Goal: Task Accomplishment & Management: Manage account settings

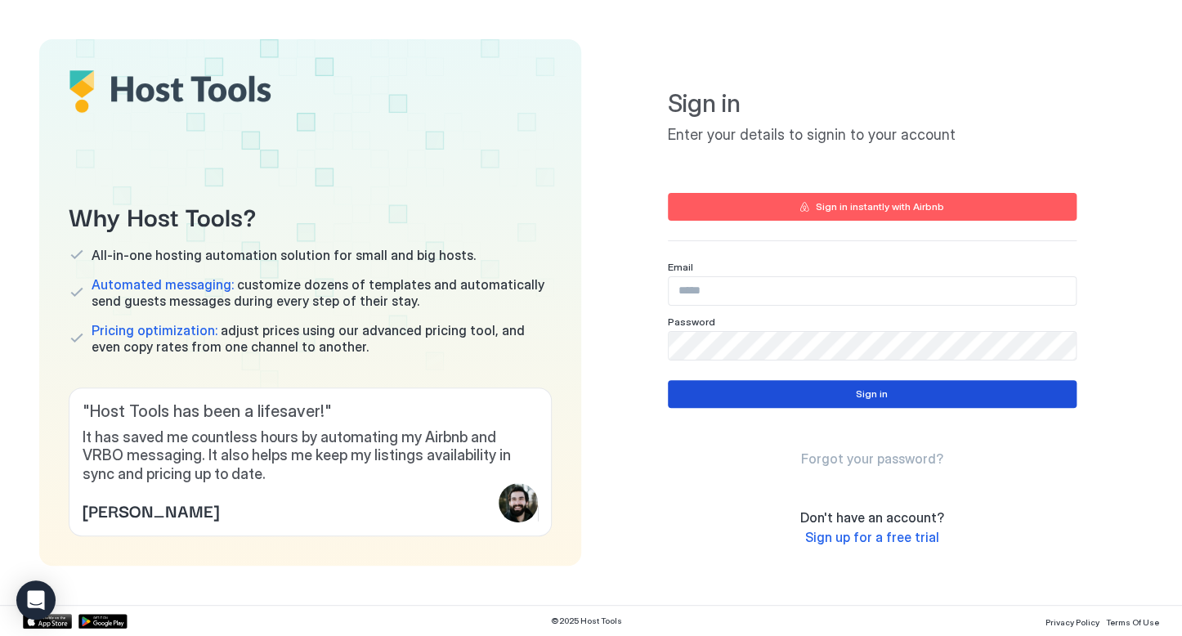
type input "**********"
click at [762, 397] on button "Sign in" at bounding box center [872, 394] width 409 height 28
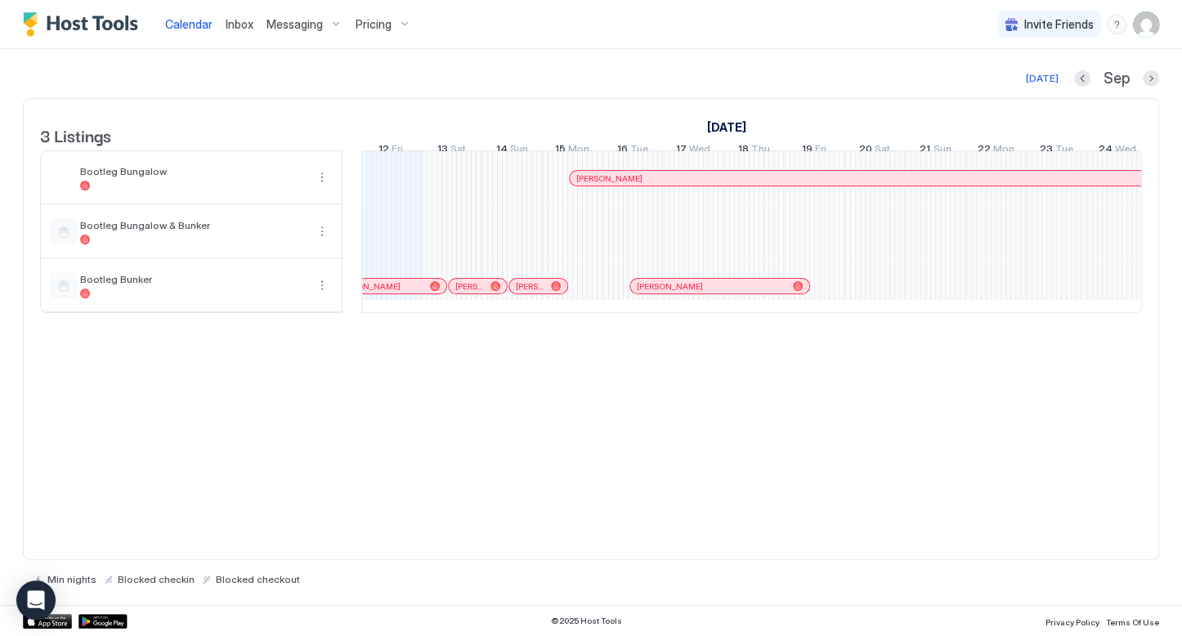
scroll to position [0, 908]
click at [321, 241] on button "More options" at bounding box center [322, 232] width 20 height 20
click at [283, 312] on span "Listing Settings" at bounding box center [294, 318] width 73 height 12
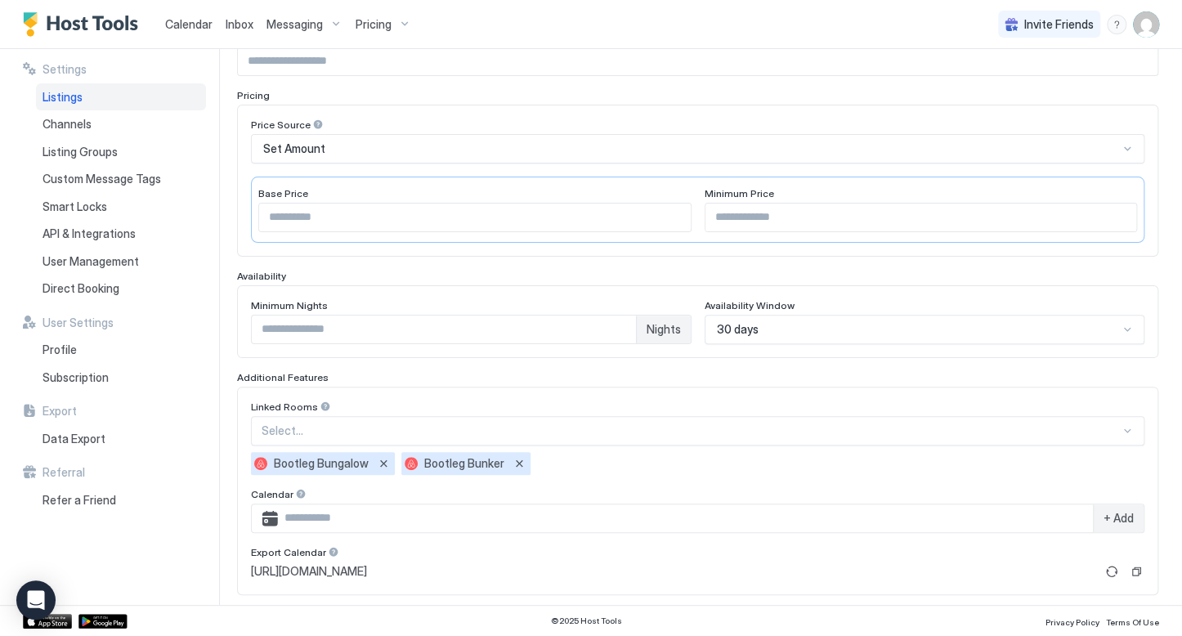
scroll to position [272, 0]
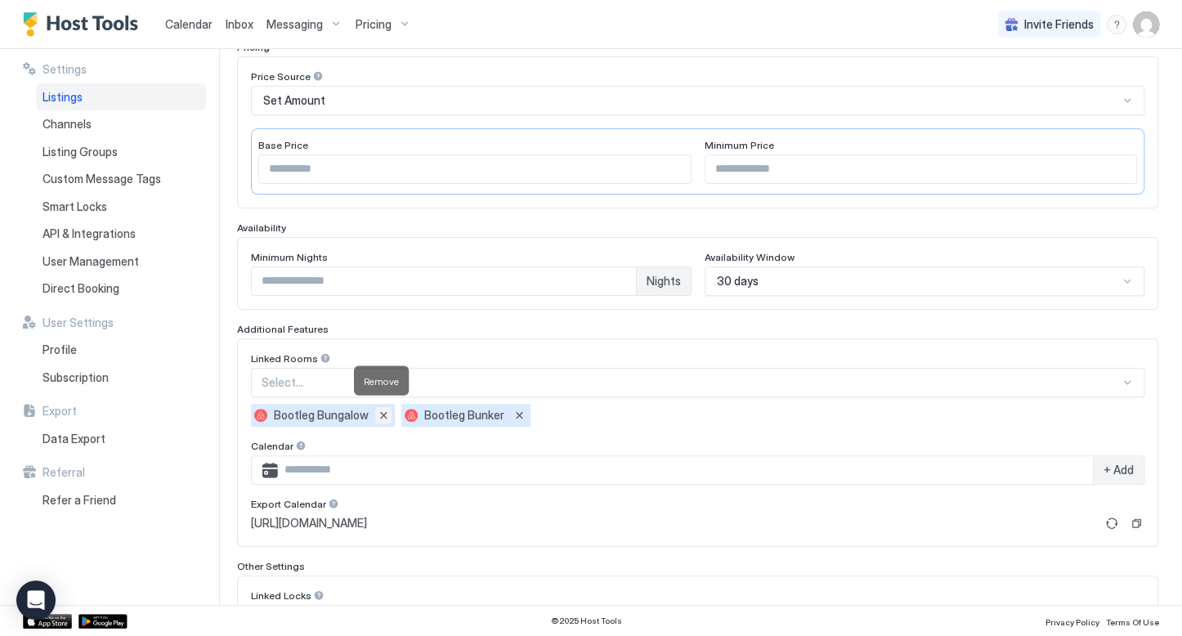
click at [376, 416] on button "Remove" at bounding box center [383, 415] width 16 height 16
click at [369, 412] on button "Remove" at bounding box center [369, 415] width 16 height 16
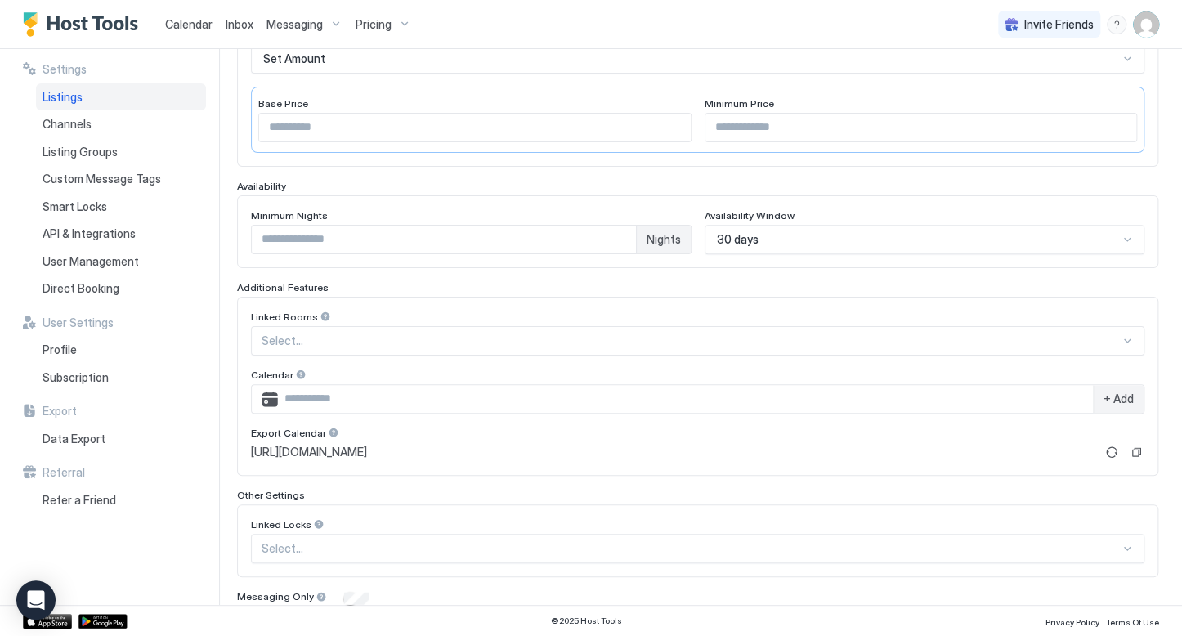
scroll to position [375, 0]
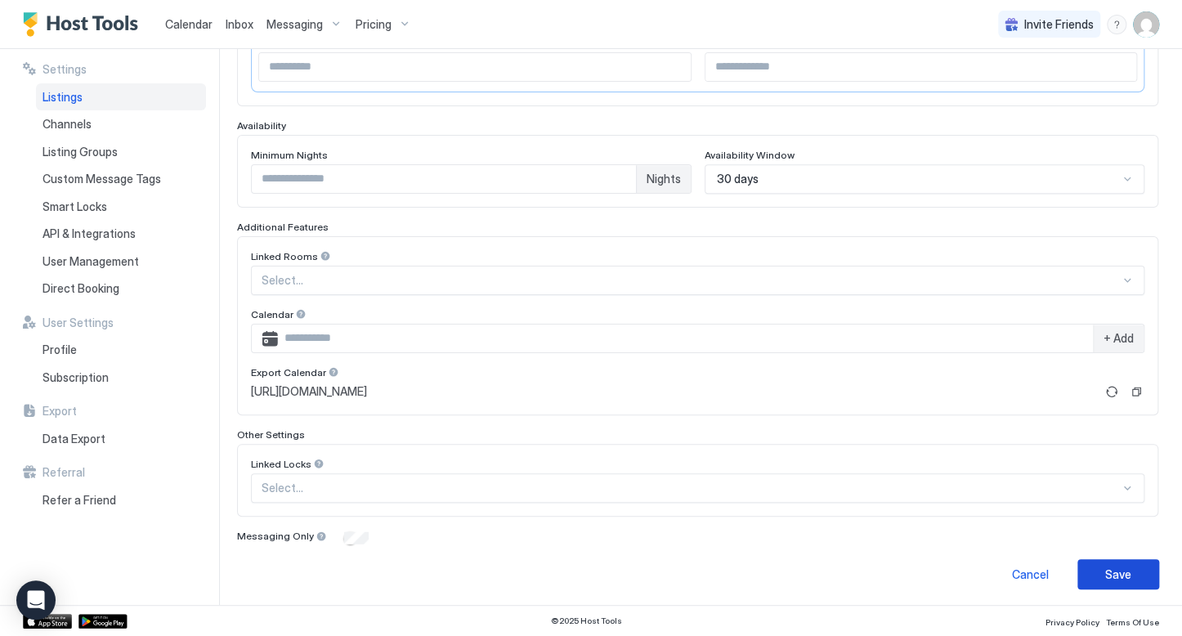
click at [1106, 573] on div "Save" at bounding box center [1119, 574] width 26 height 17
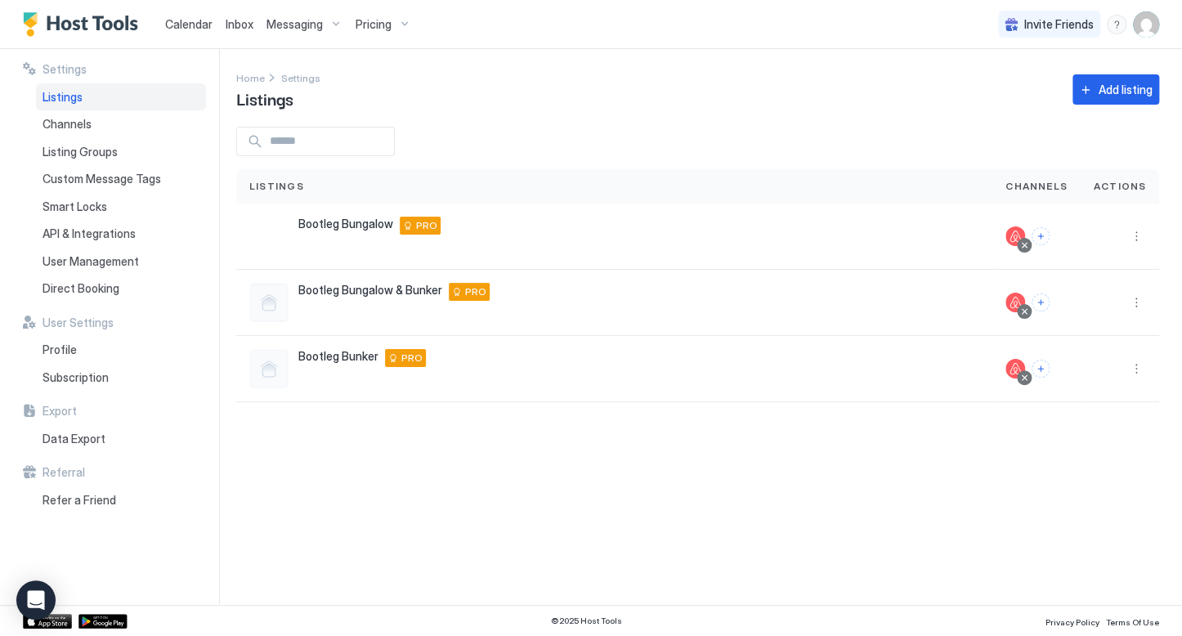
click at [270, 365] on div at bounding box center [268, 368] width 39 height 39
click at [386, 357] on div "PRO" at bounding box center [405, 358] width 41 height 18
click at [357, 347] on div "Bootleg Bunker 641 Colorado Boulevard, Denver, CO 80206 US PRO" at bounding box center [614, 369] width 756 height 66
click at [354, 355] on span "Bootleg Bunker" at bounding box center [338, 356] width 80 height 15
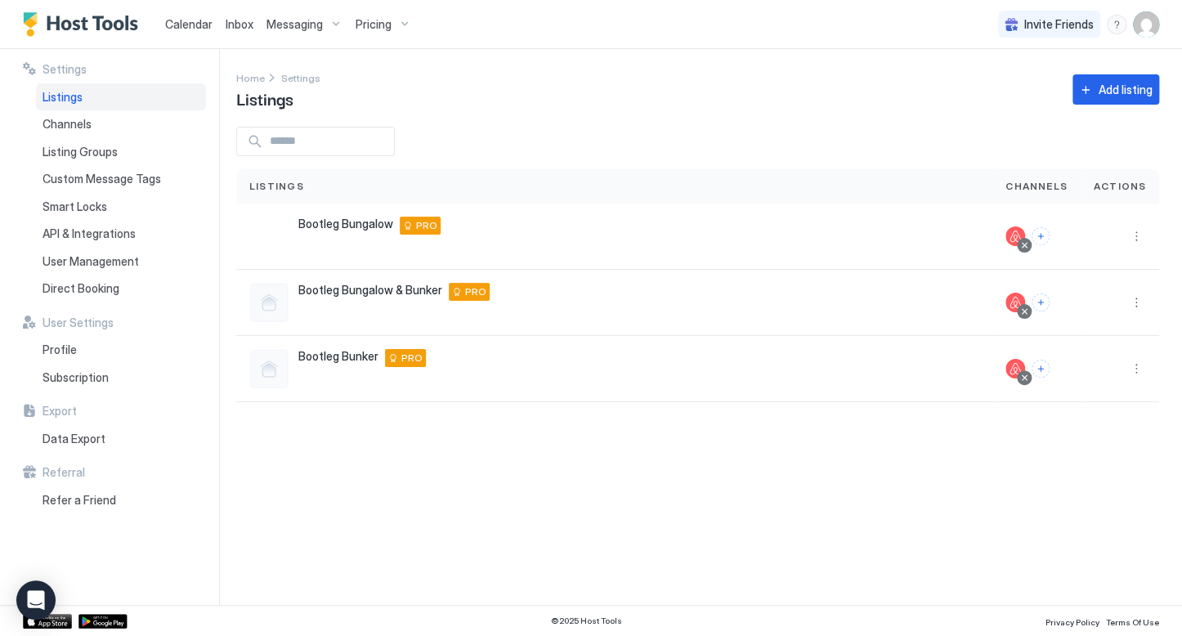
click at [71, 100] on span "Listings" at bounding box center [63, 97] width 40 height 15
click at [69, 97] on span "Listings" at bounding box center [63, 97] width 40 height 15
click at [267, 374] on div at bounding box center [268, 368] width 39 height 39
click at [357, 355] on span "Bootleg Bunker" at bounding box center [338, 356] width 80 height 15
click at [408, 362] on span "PRO" at bounding box center [411, 358] width 21 height 15
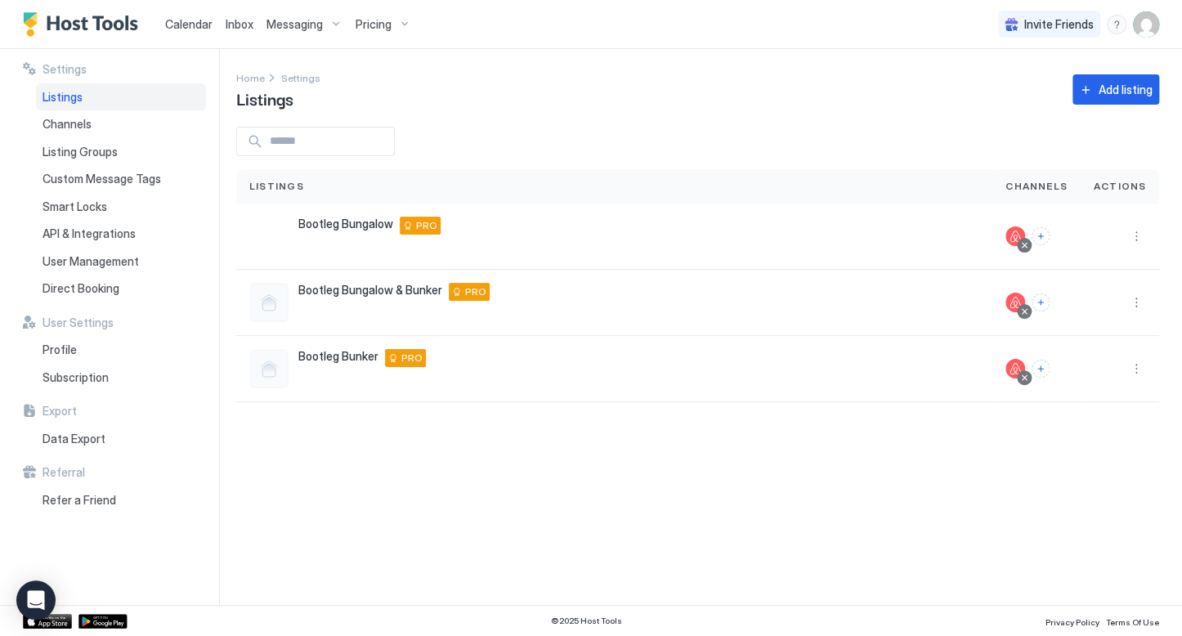
click at [393, 357] on div "PRO" at bounding box center [405, 358] width 41 height 18
click at [70, 96] on span "Listings" at bounding box center [63, 97] width 40 height 15
click at [255, 76] on span "Home" at bounding box center [250, 78] width 29 height 12
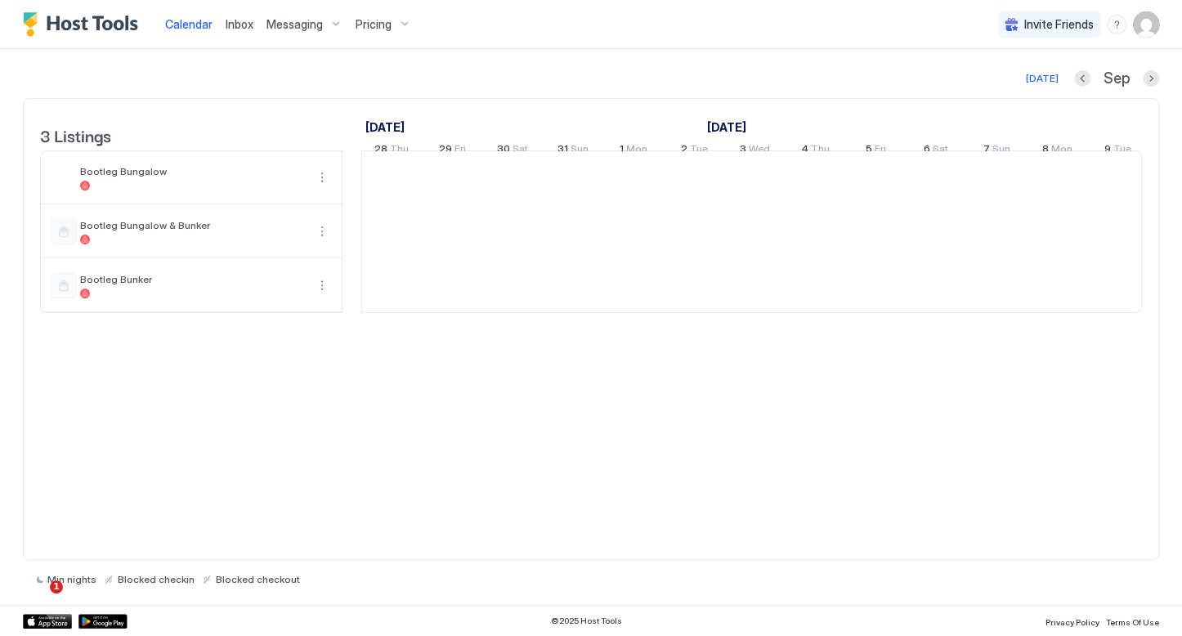
scroll to position [0, 908]
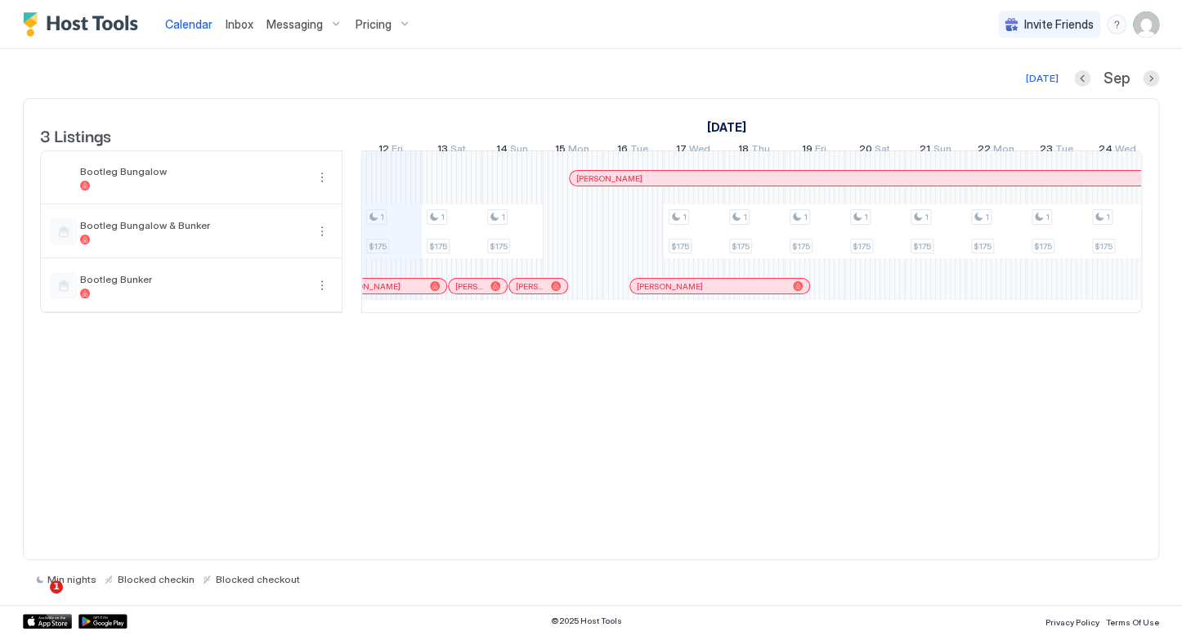
click at [314, 285] on div "Bootleg Bunker" at bounding box center [191, 285] width 301 height 52
click at [320, 292] on button "More options" at bounding box center [322, 286] width 20 height 20
click at [294, 373] on span "Listing Settings" at bounding box center [294, 372] width 73 height 12
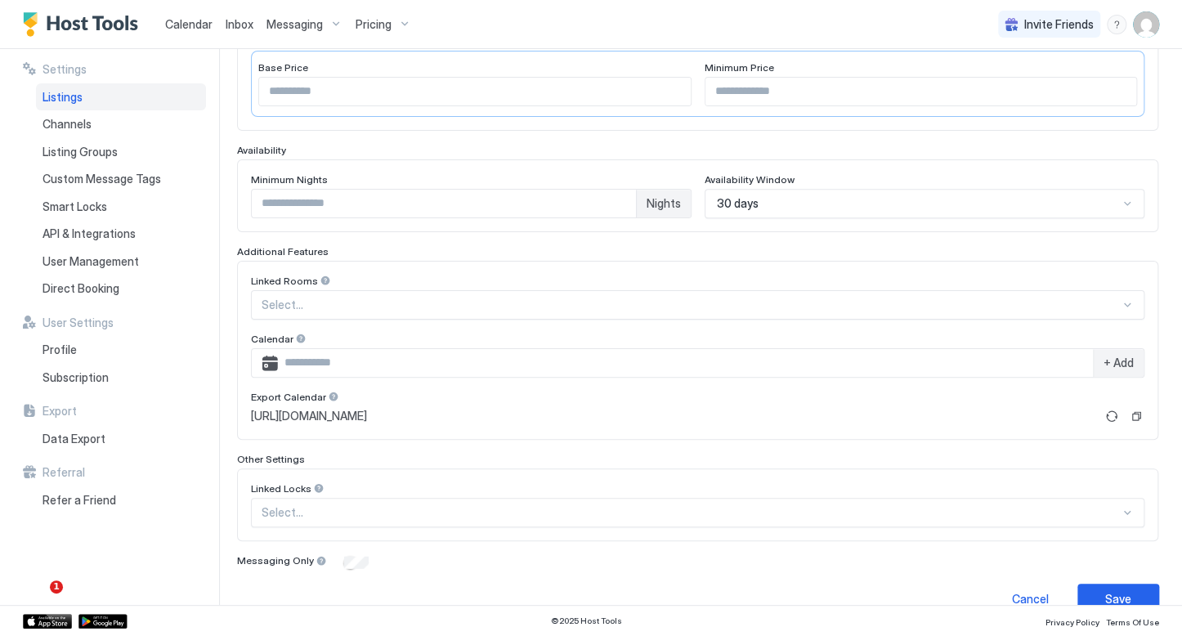
scroll to position [354, 0]
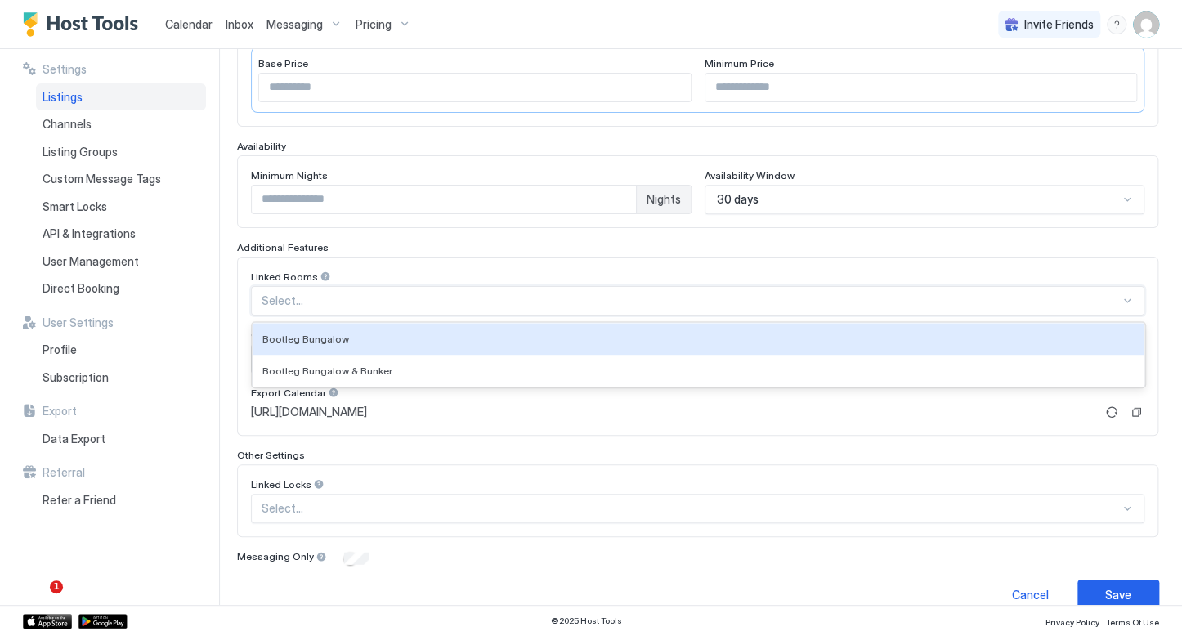
click at [309, 299] on div at bounding box center [691, 301] width 859 height 15
click at [315, 333] on span "Bootleg Bungalow" at bounding box center [305, 339] width 87 height 12
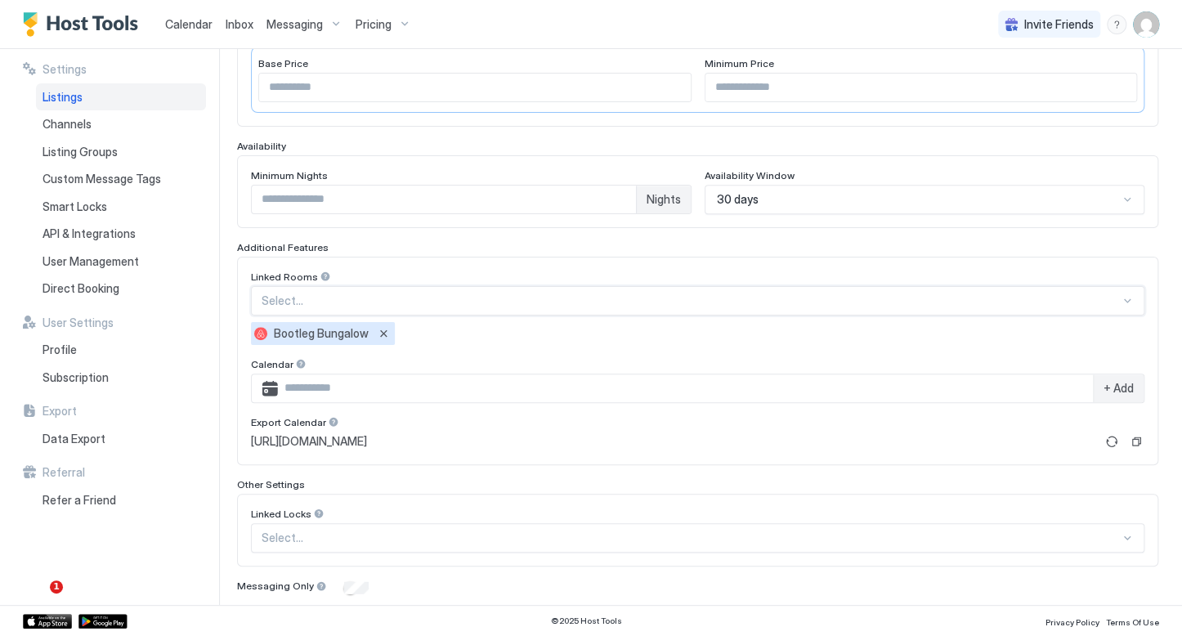
click at [454, 327] on div "Bootleg Bungalow" at bounding box center [698, 333] width 894 height 23
click at [285, 298] on div at bounding box center [691, 301] width 859 height 15
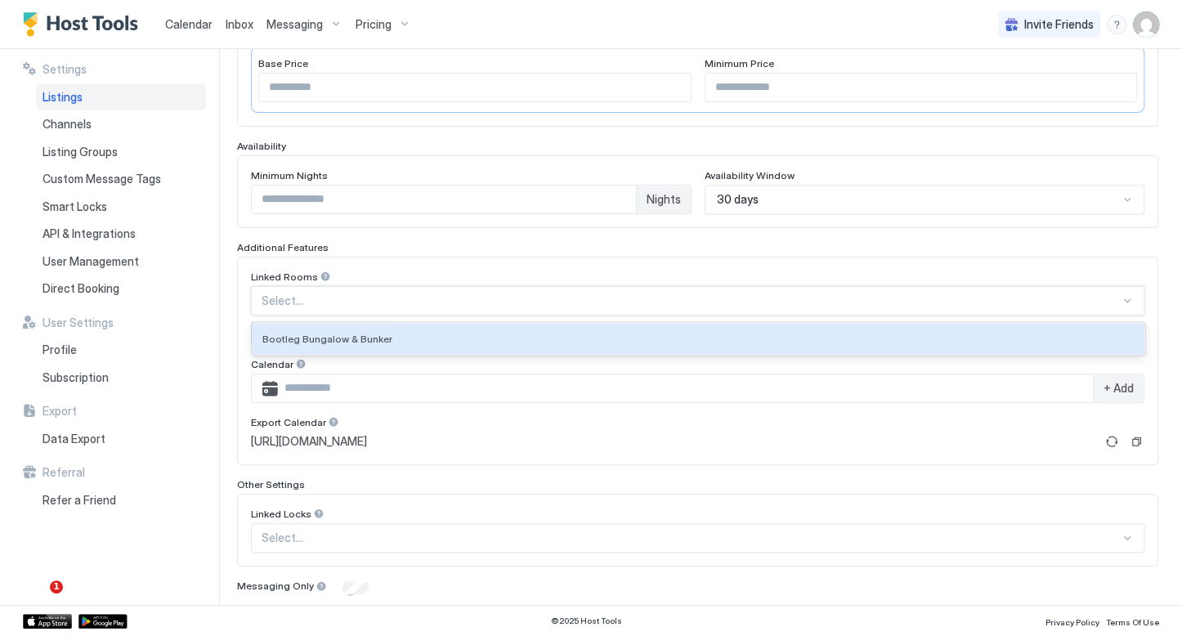
click at [316, 333] on span "Bootleg Bungalow & Bunker" at bounding box center [327, 339] width 130 height 12
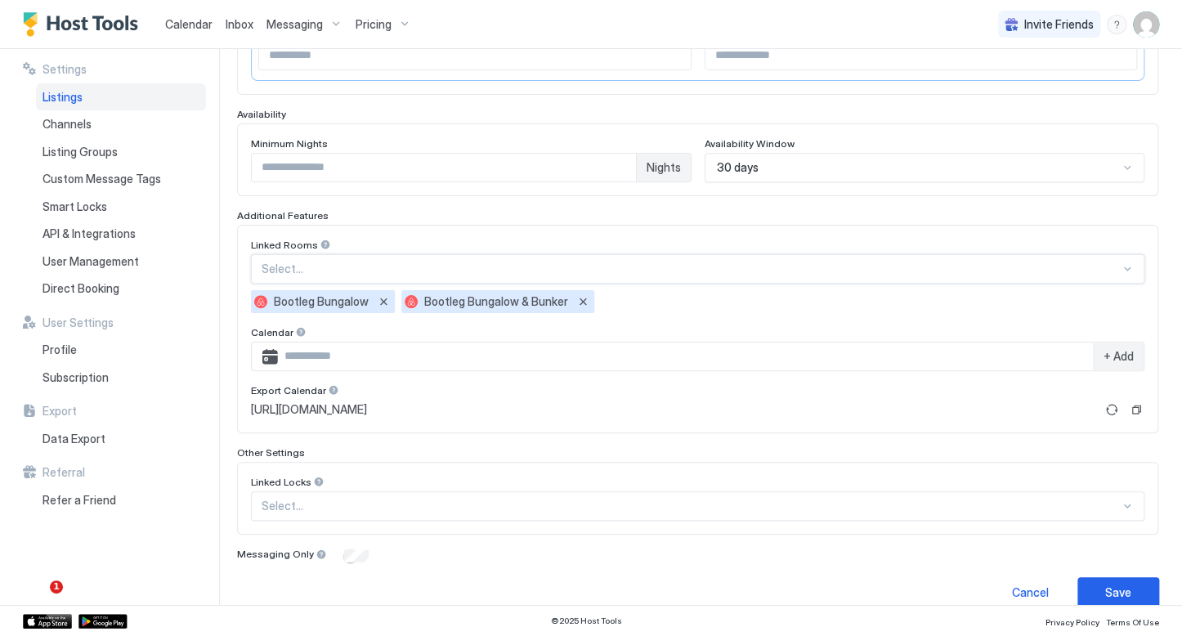
scroll to position [404, 0]
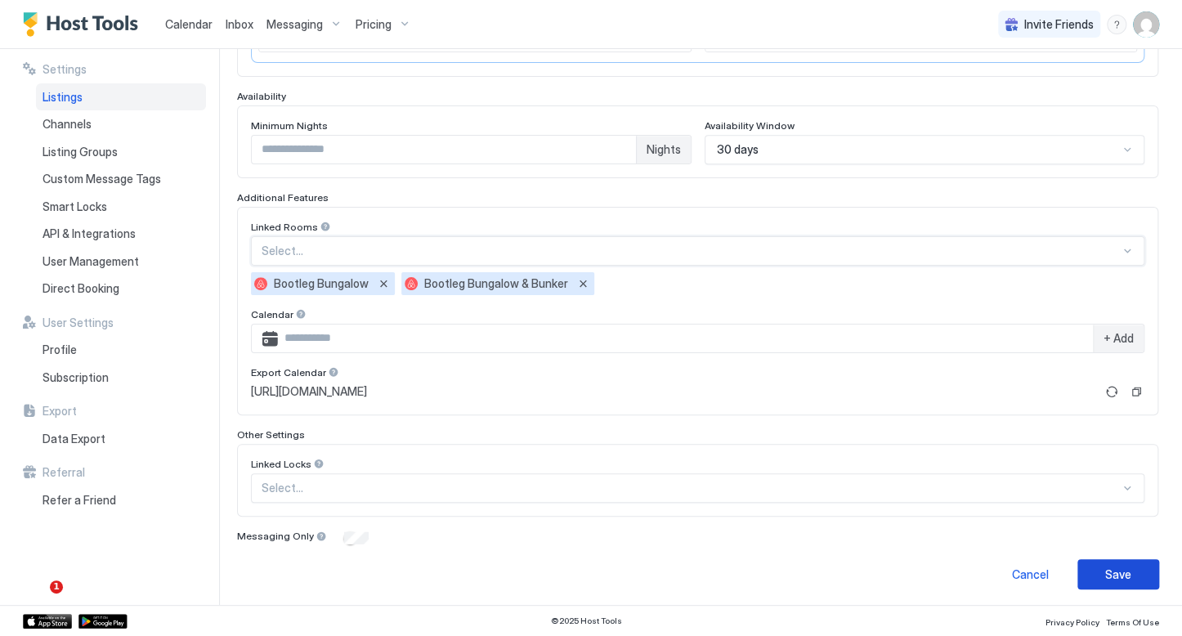
click at [1106, 567] on div "Save" at bounding box center [1119, 574] width 26 height 17
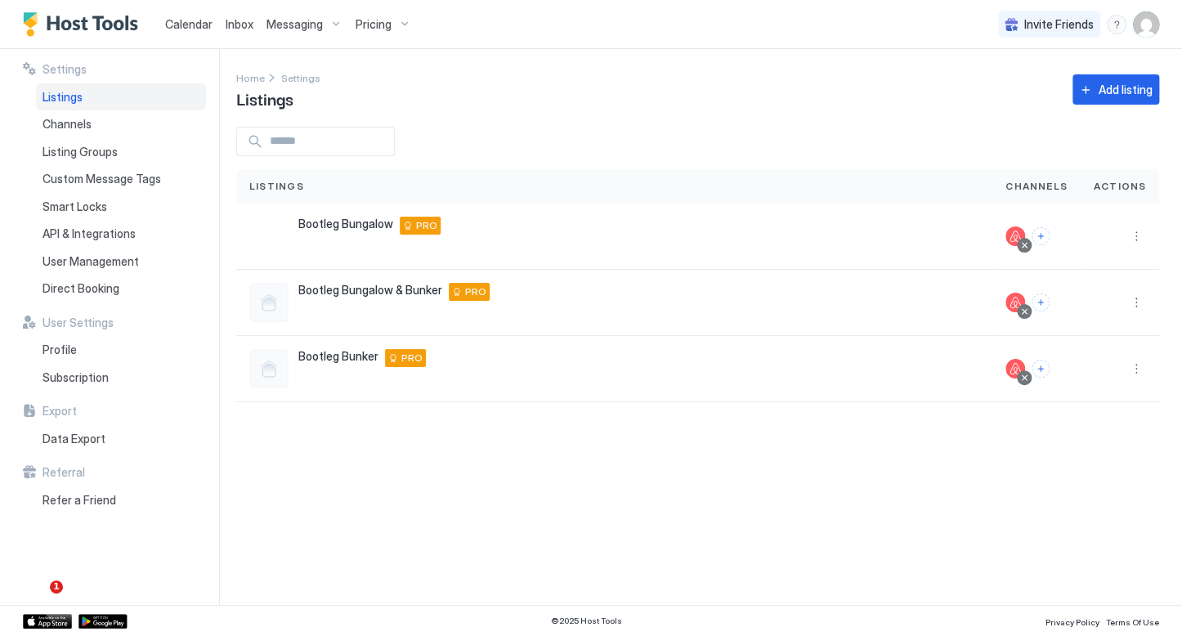
click at [177, 23] on span "Calendar" at bounding box center [188, 24] width 47 height 14
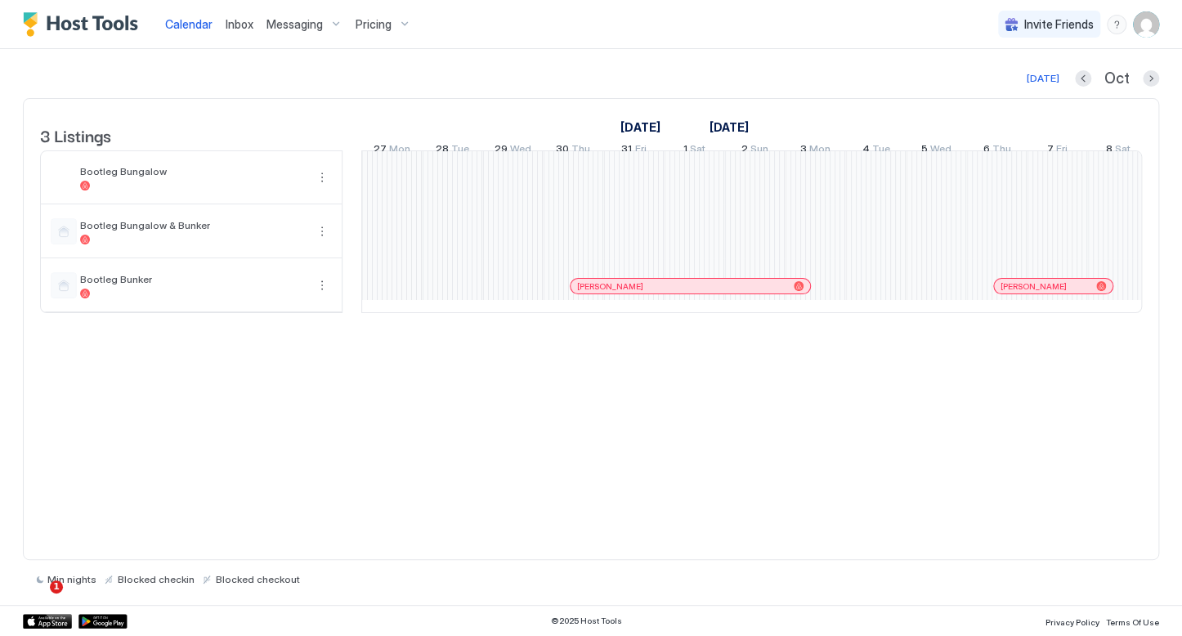
click at [990, 330] on div "3 Listings [DATE] [DATE] 7 Tue 8 Wed 9 Thu 10 Fri 11 Sat 12 Sun 13 Mon 14 Tue 1…" at bounding box center [591, 214] width 1135 height 231
click at [920, 180] on div "1 $175 1 $175 1 $175 1 $175 [PERSON_NAME] Chanel [PERSON_NAME] [PERSON_NAME] [P…" at bounding box center [755, 231] width 3207 height 161
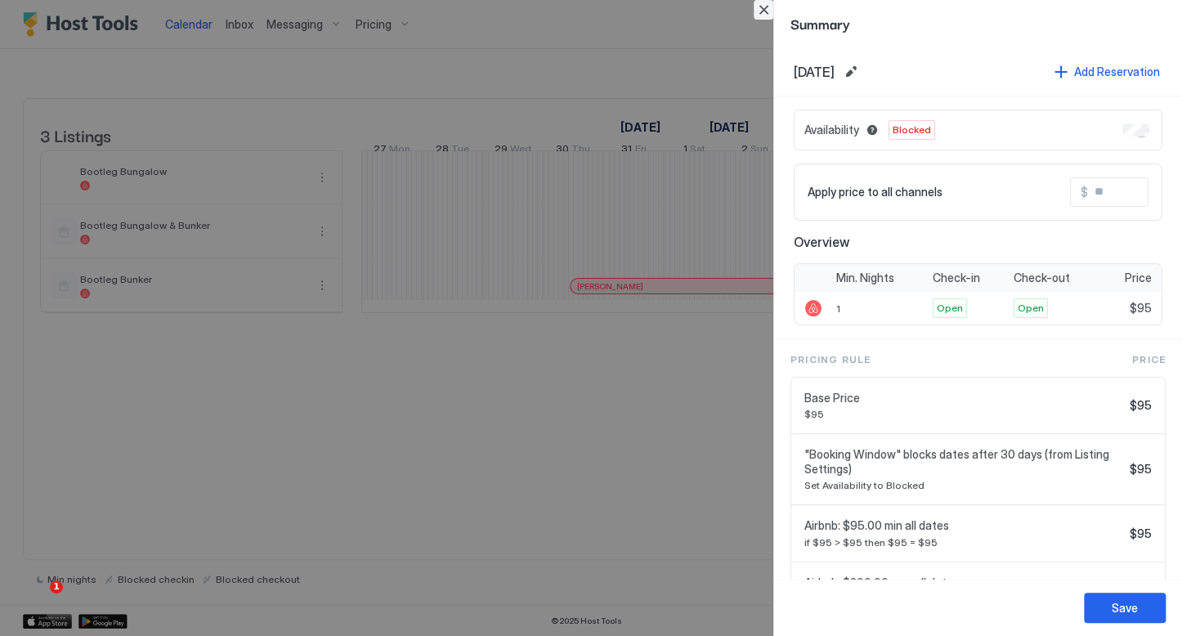
click at [760, 9] on button "Close" at bounding box center [764, 10] width 20 height 20
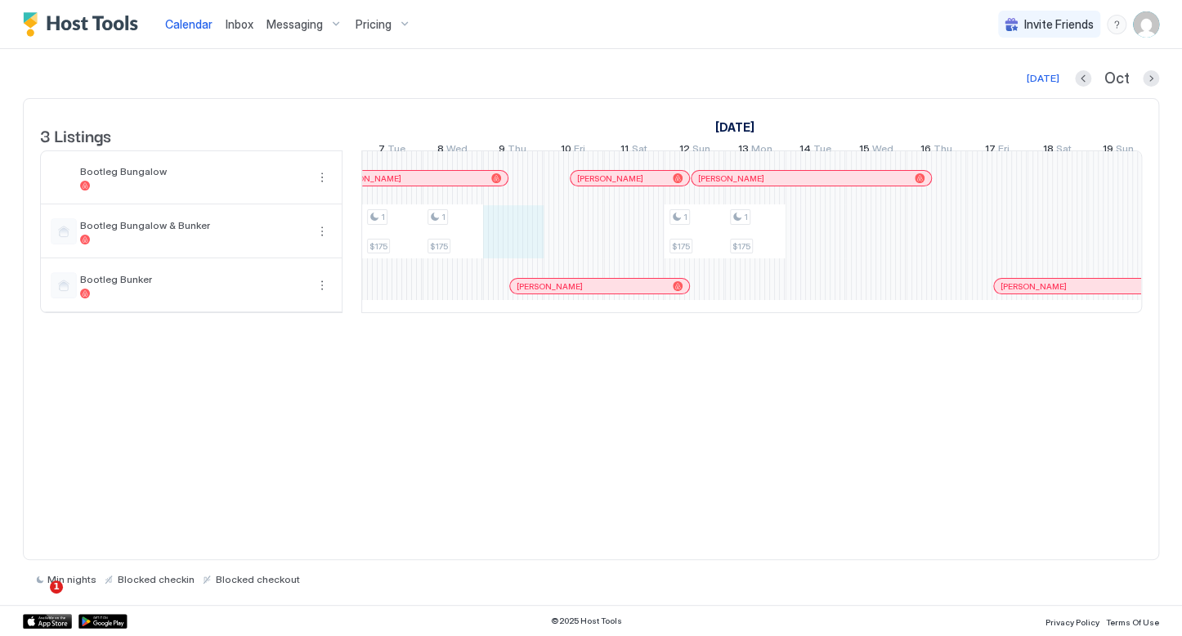
click at [510, 246] on div "1 $175 1 $175 1 $175 1 $175 1 $175 1 $175 1 $175 1 $175 1 $175 1 $175 1 $175 1 …" at bounding box center [755, 231] width 3207 height 161
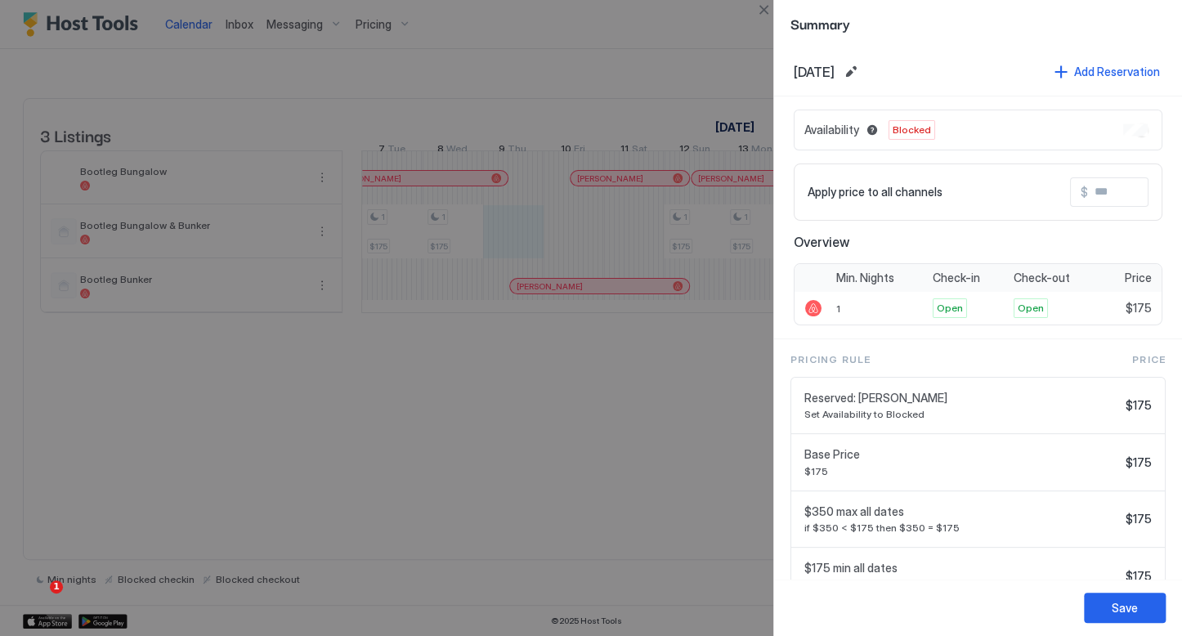
click at [569, 240] on div at bounding box center [591, 318] width 1182 height 636
click at [692, 459] on div at bounding box center [591, 318] width 1182 height 636
click at [1106, 617] on button "Save" at bounding box center [1125, 608] width 82 height 30
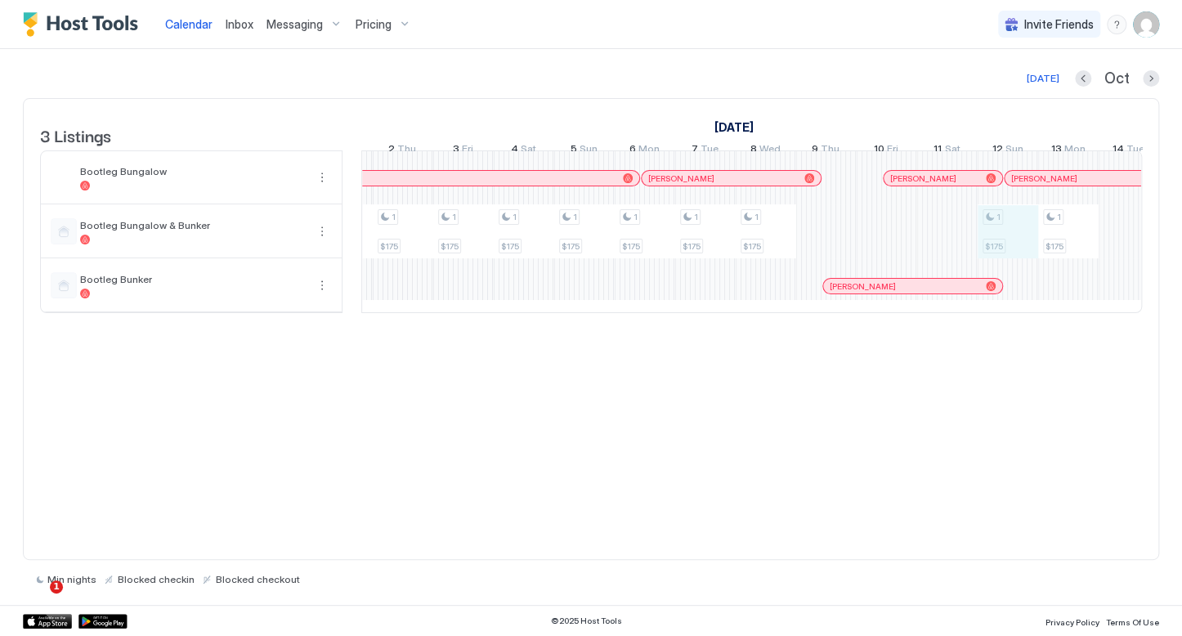
click at [1018, 238] on div "1 $175 1 $175 1 $175 1 $175 1 $175 1 $175 1 $175 1 $175 1 $175 1 $175 1 $175 1 …" at bounding box center [1068, 231] width 3207 height 161
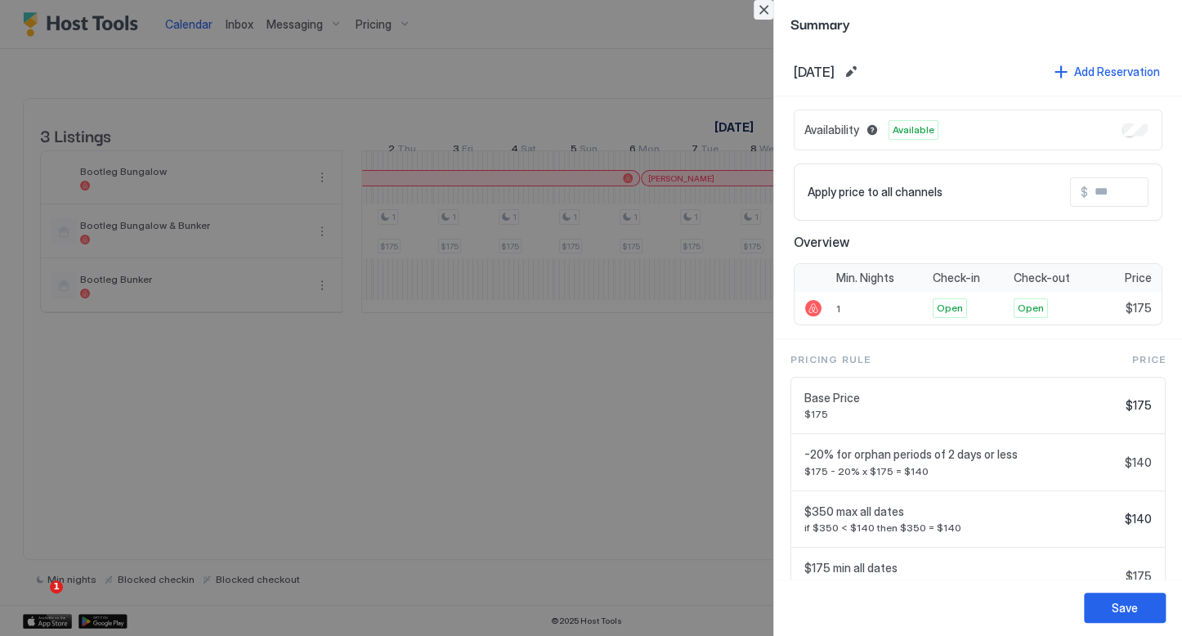
click at [759, 7] on button "Close" at bounding box center [764, 10] width 20 height 20
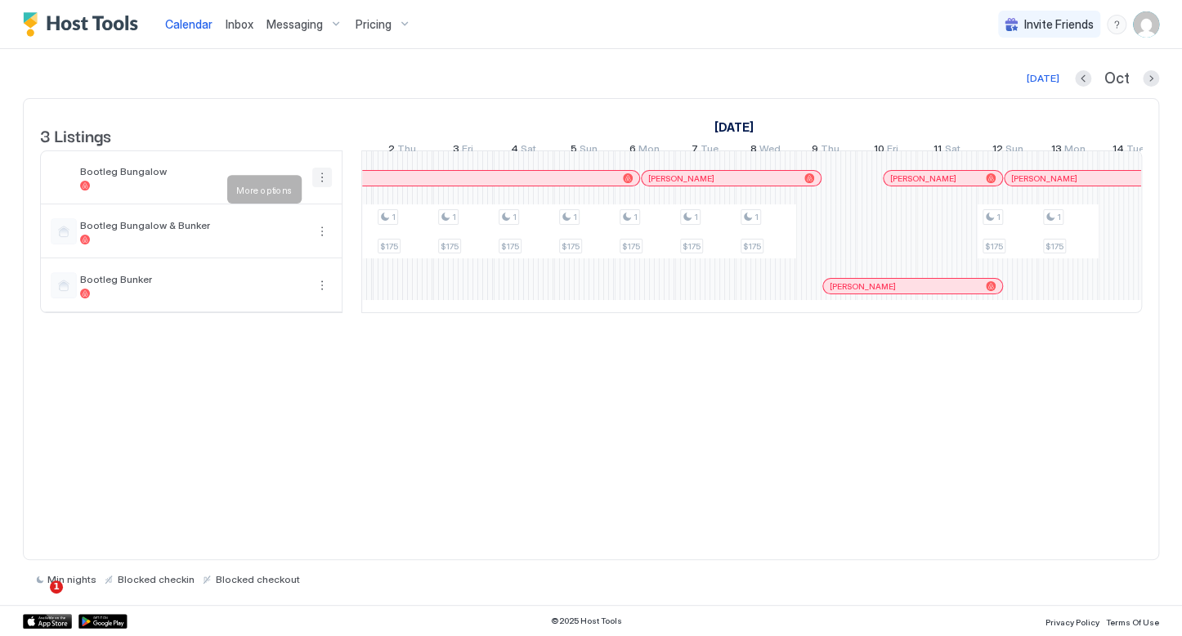
click at [330, 187] on button "More options" at bounding box center [322, 178] width 20 height 20
click at [290, 260] on span "Listing Settings" at bounding box center [294, 264] width 73 height 12
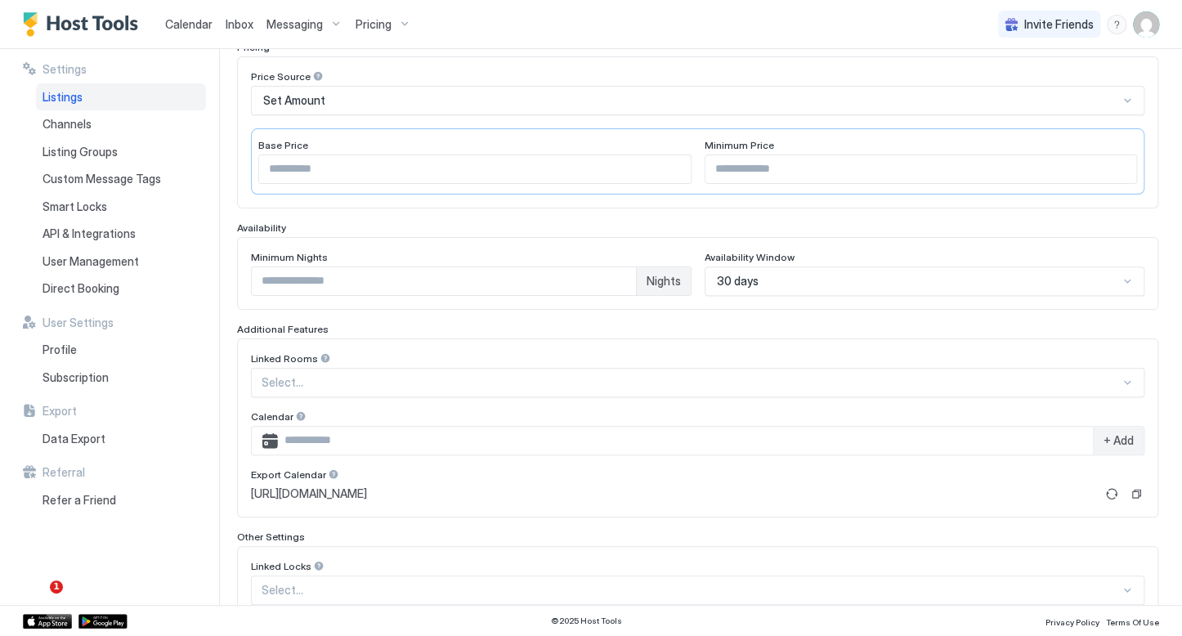
click at [308, 375] on div at bounding box center [691, 382] width 859 height 15
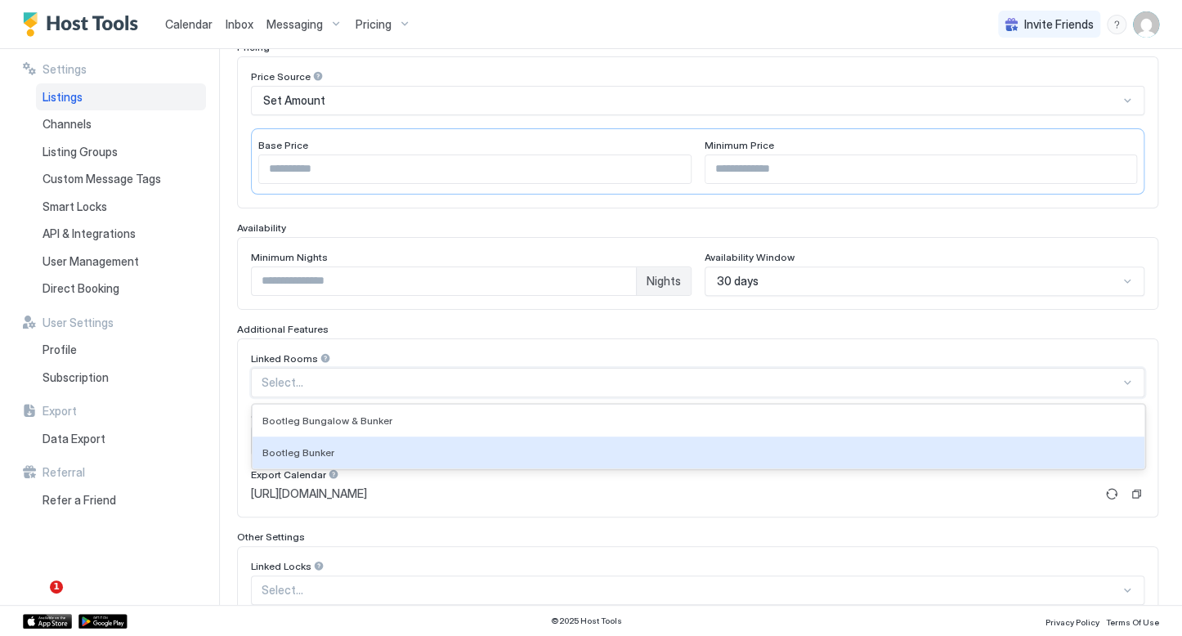
click at [321, 438] on div "Bootleg Bunker" at bounding box center [699, 453] width 892 height 32
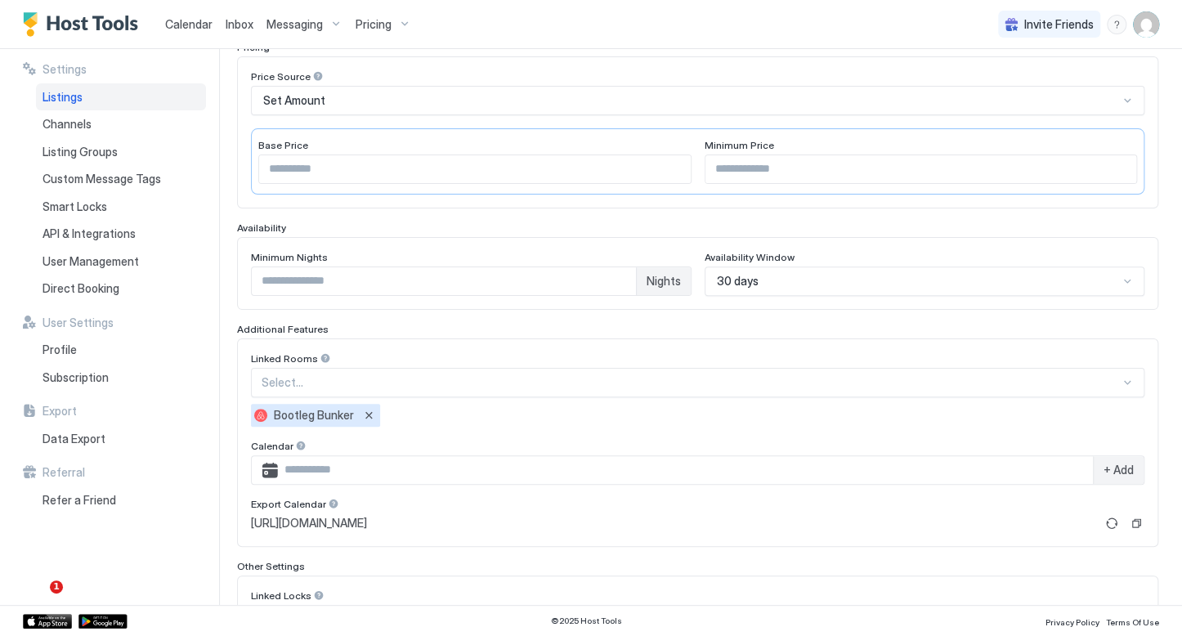
click at [427, 410] on div "Bootleg Bunker" at bounding box center [698, 415] width 894 height 23
click at [307, 368] on div "Select..." at bounding box center [698, 382] width 894 height 29
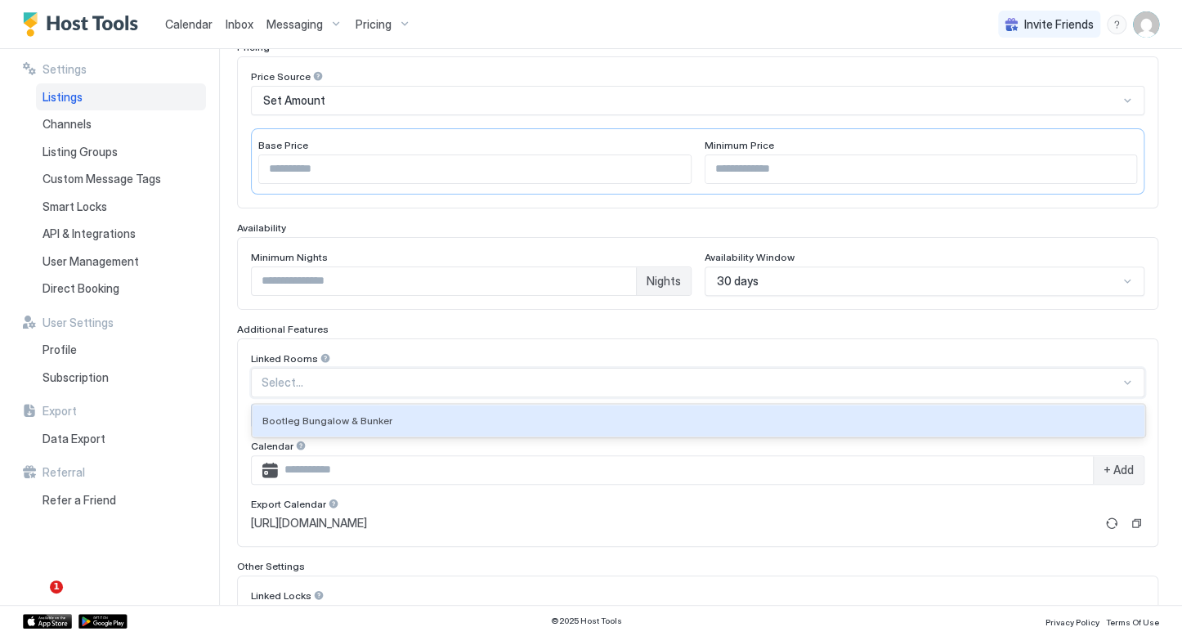
click at [325, 415] on span "Bootleg Bungalow & Bunker" at bounding box center [327, 421] width 130 height 12
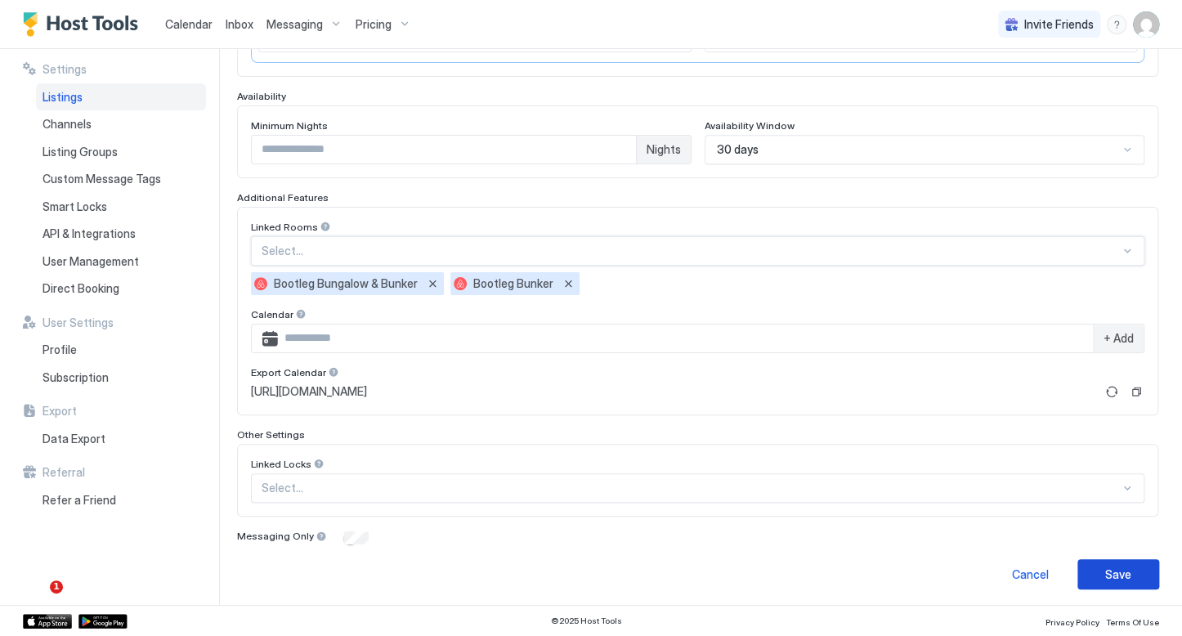
click at [1128, 570] on button "Save" at bounding box center [1119, 574] width 82 height 30
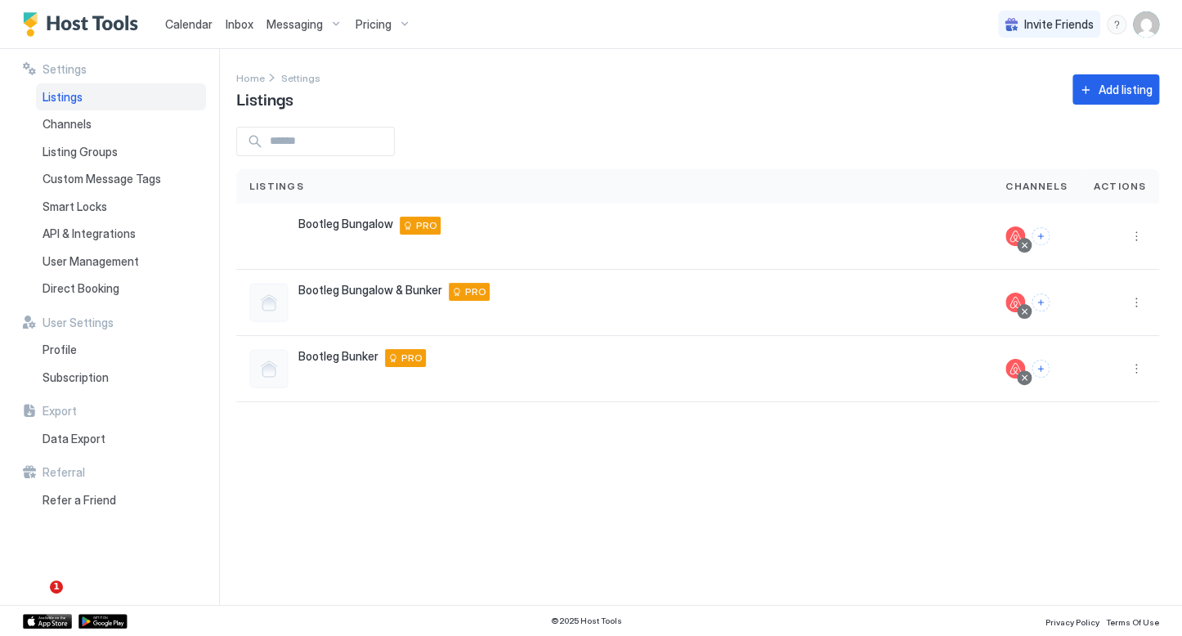
click at [178, 22] on span "Calendar" at bounding box center [188, 24] width 47 height 14
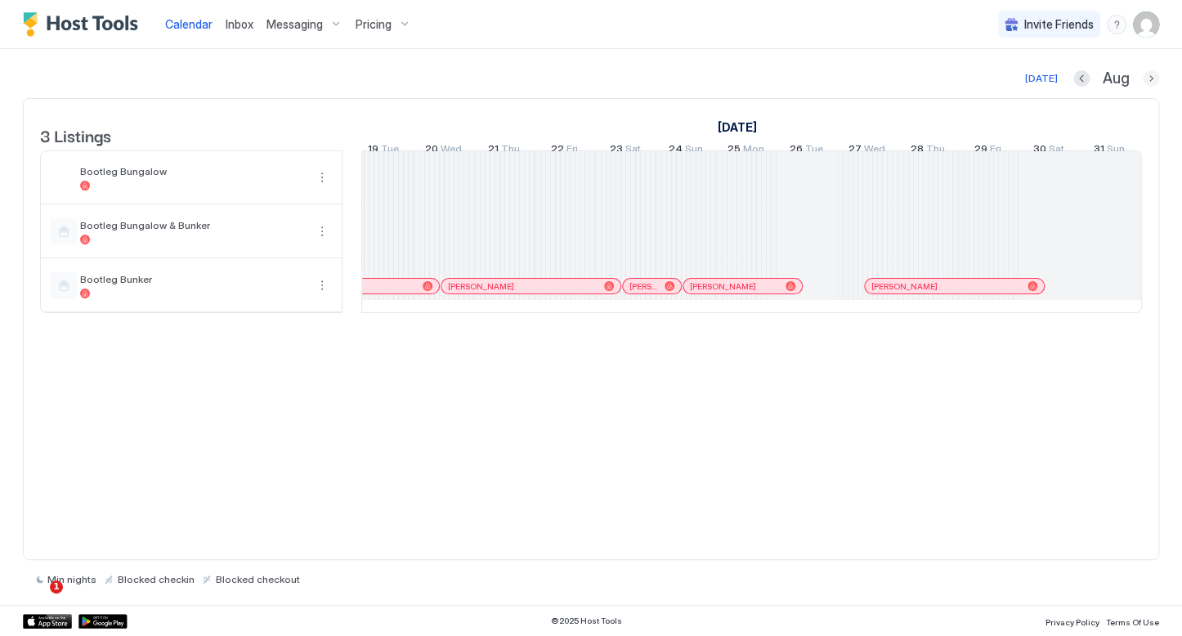
click at [1151, 82] on button "Next month" at bounding box center [1151, 78] width 16 height 16
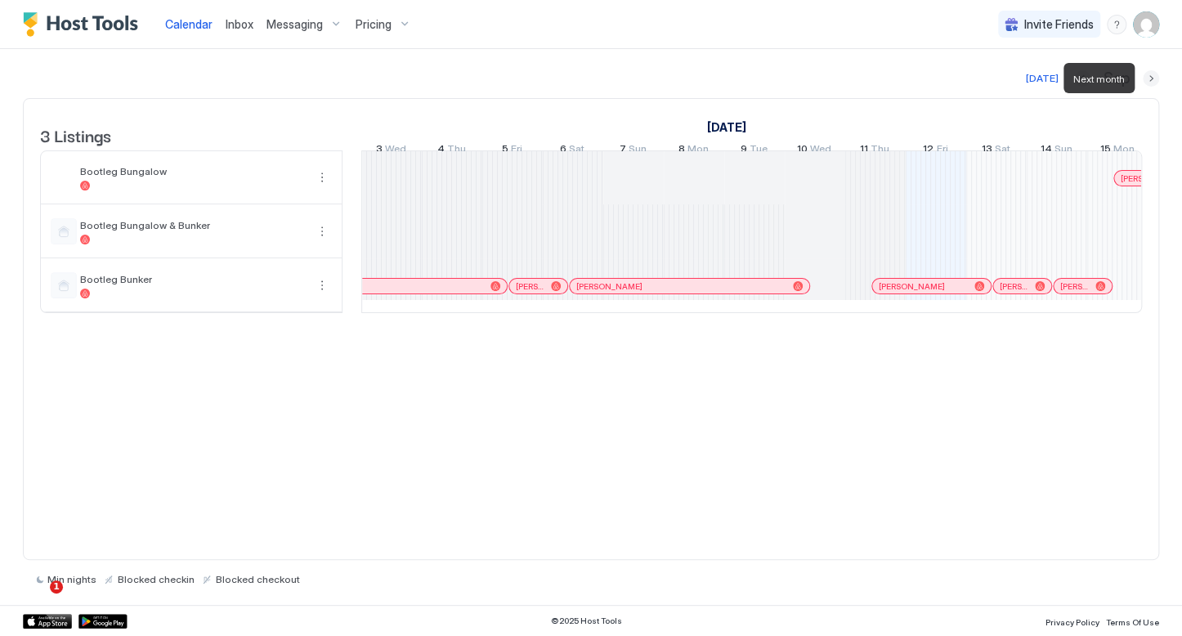
click at [1146, 82] on button "Next month" at bounding box center [1151, 78] width 16 height 16
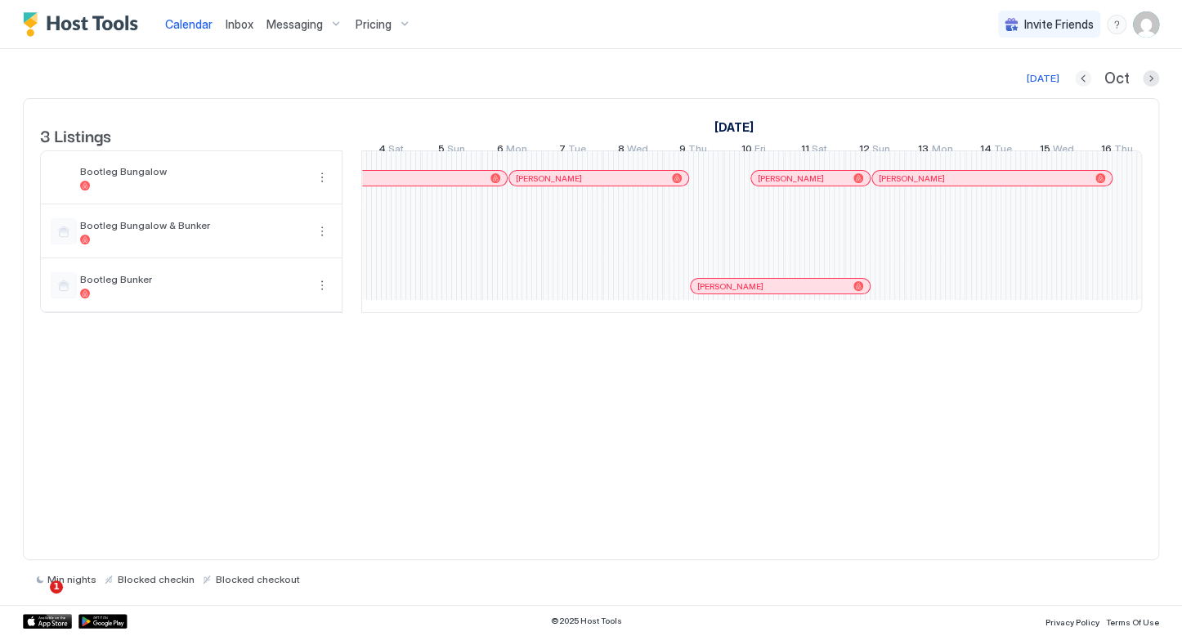
click at [1081, 79] on button "Previous month" at bounding box center [1083, 78] width 16 height 16
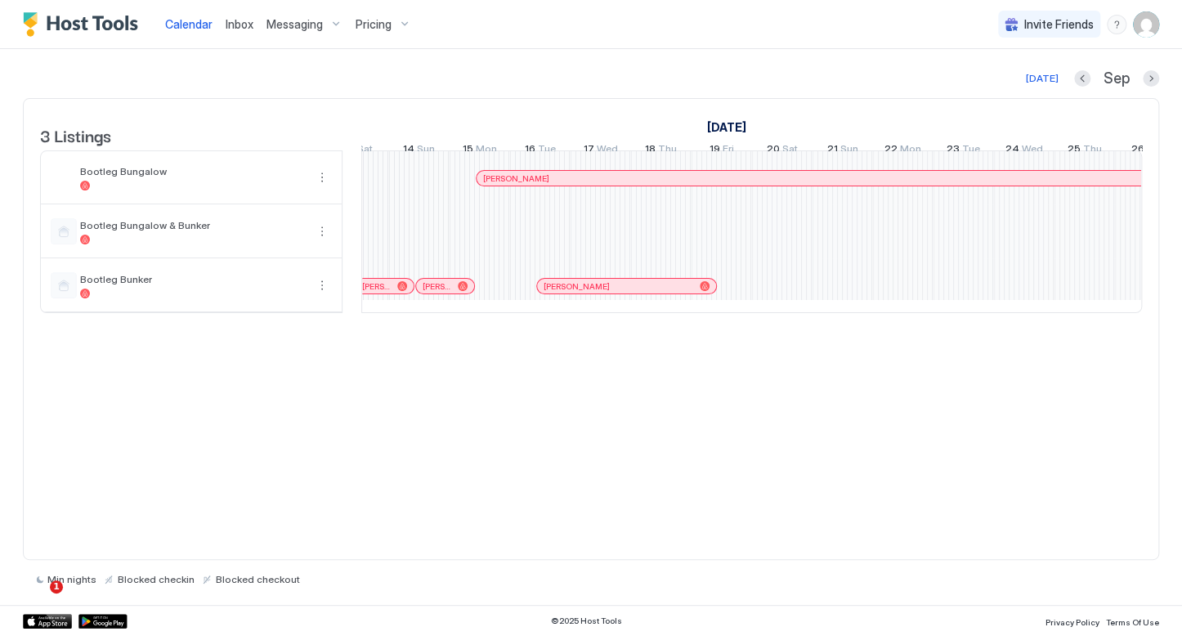
click at [912, 253] on div "[PERSON_NAME] [PERSON_NAME] [PERSON_NAME] [PERSON_NAME] [PERSON_NAME] [PERSON_N…" at bounding box center [419, 231] width 3207 height 161
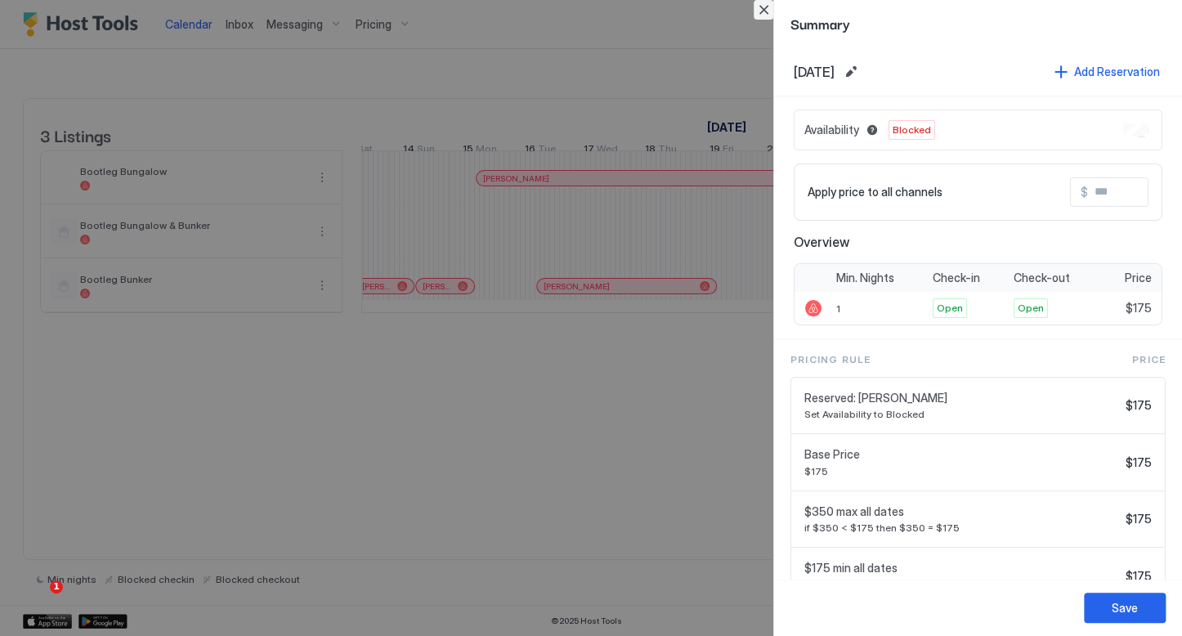
click at [764, 14] on button "Close" at bounding box center [764, 10] width 20 height 20
